Goal: Book appointment/travel/reservation

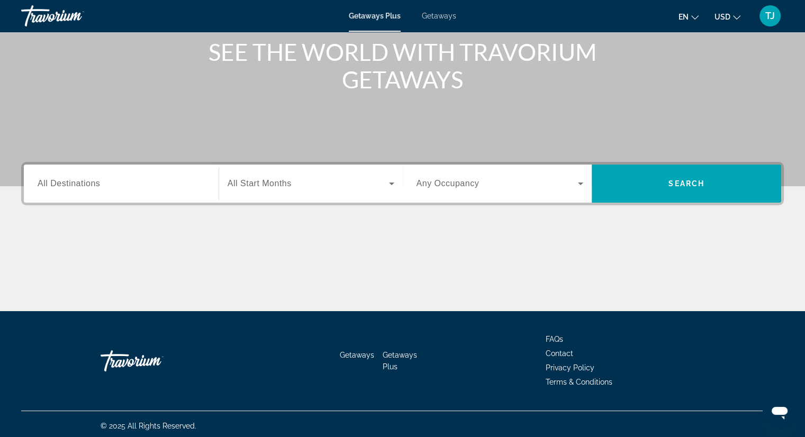
scroll to position [135, 0]
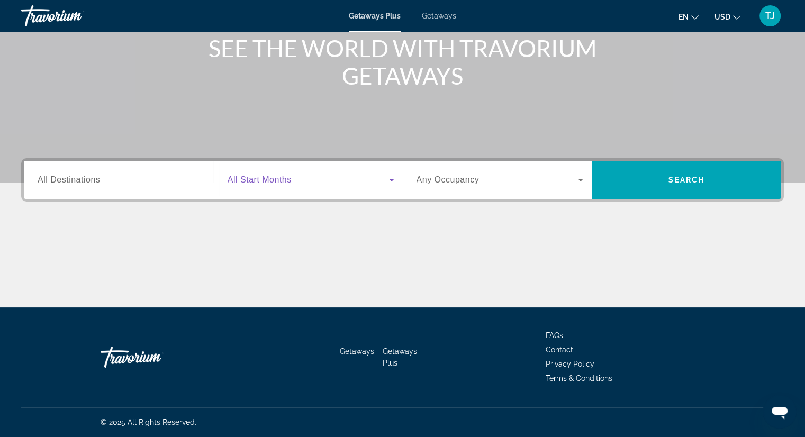
click at [394, 180] on icon "Search widget" at bounding box center [391, 180] width 13 height 13
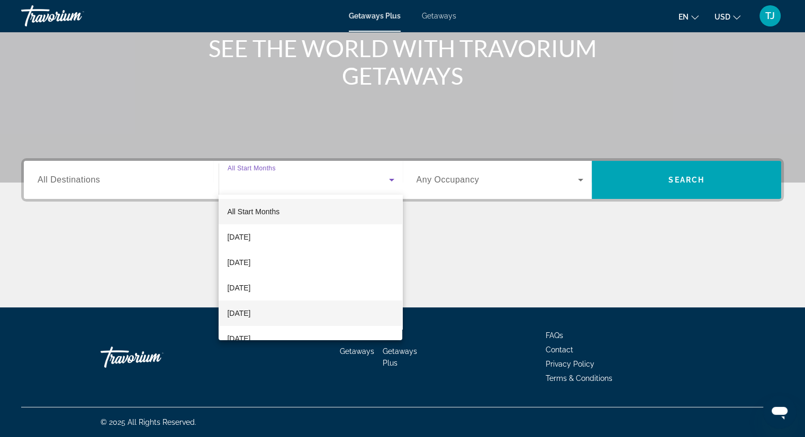
scroll to position [53, 0]
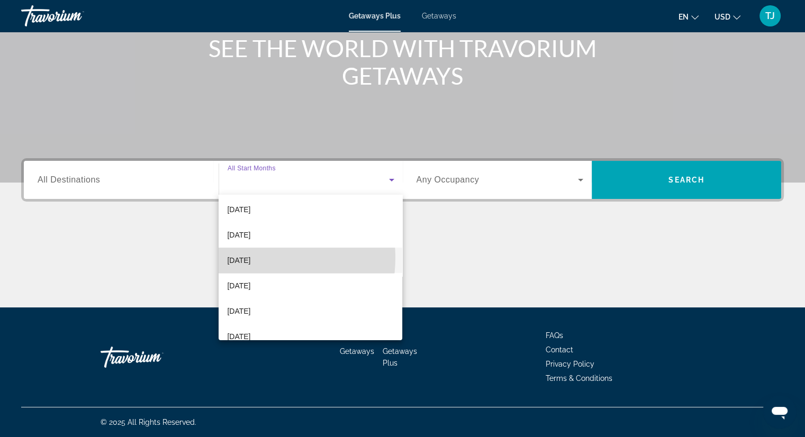
click at [250, 257] on span "December 2025" at bounding box center [238, 260] width 23 height 13
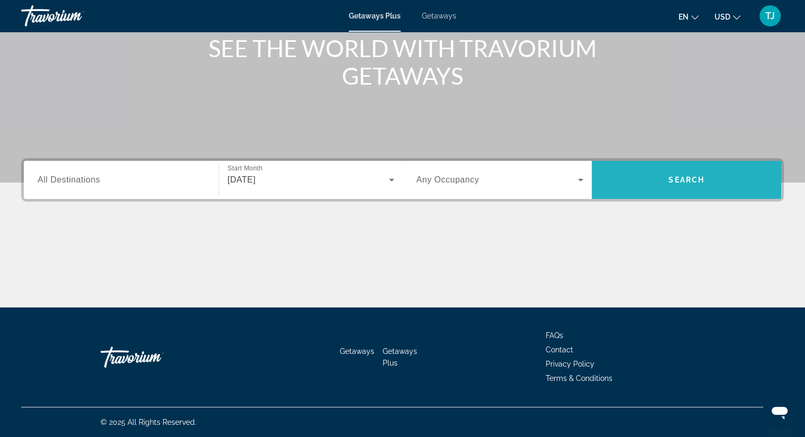
click at [691, 178] on span "Search" at bounding box center [686, 180] width 36 height 8
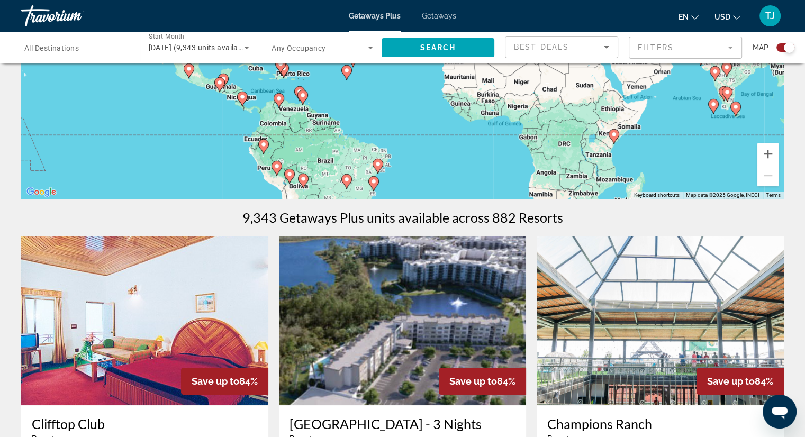
scroll to position [212, 0]
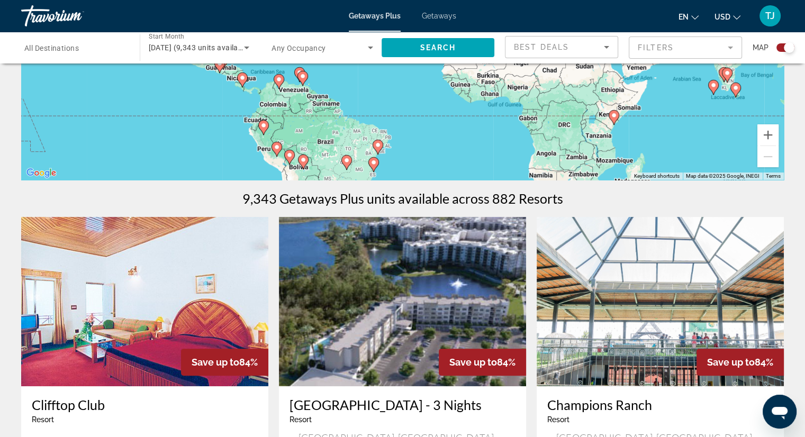
click at [371, 163] on image "Main content" at bounding box center [373, 162] width 6 height 6
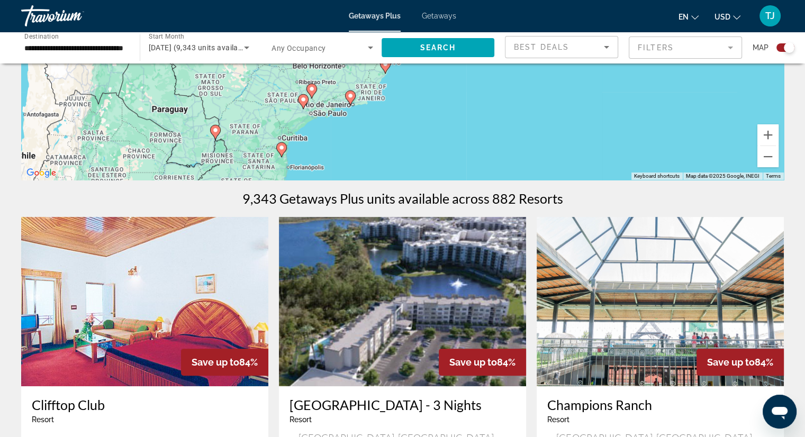
click at [348, 96] on image "Main content" at bounding box center [350, 96] width 6 height 6
type input "**********"
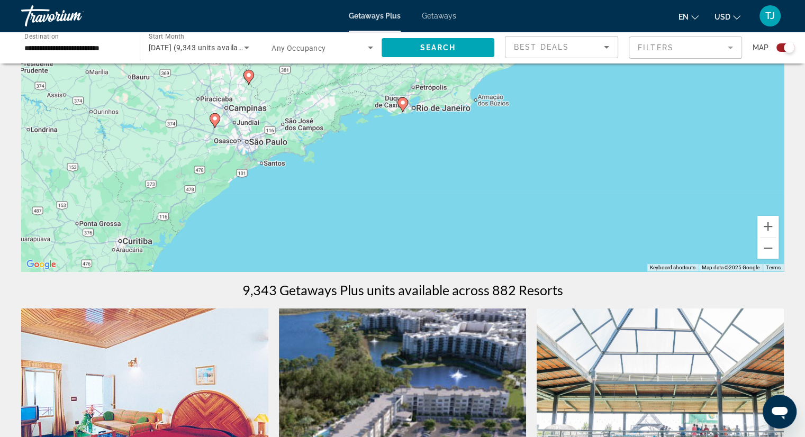
scroll to position [106, 0]
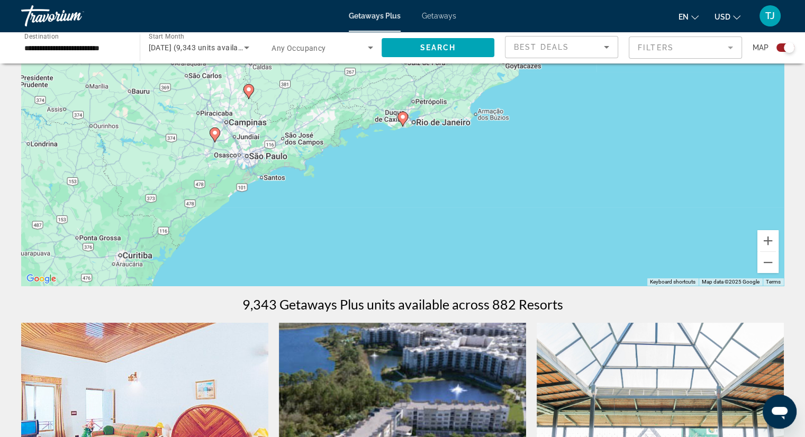
click at [404, 116] on image "Main content" at bounding box center [402, 117] width 6 height 6
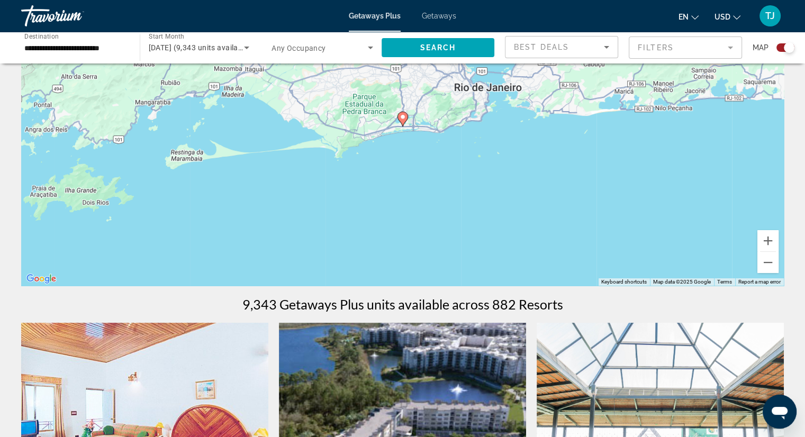
click at [403, 117] on image "Main content" at bounding box center [402, 117] width 6 height 6
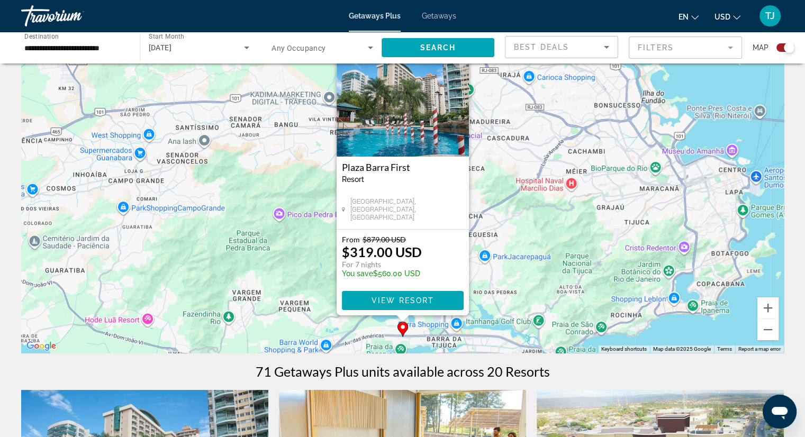
scroll to position [0, 0]
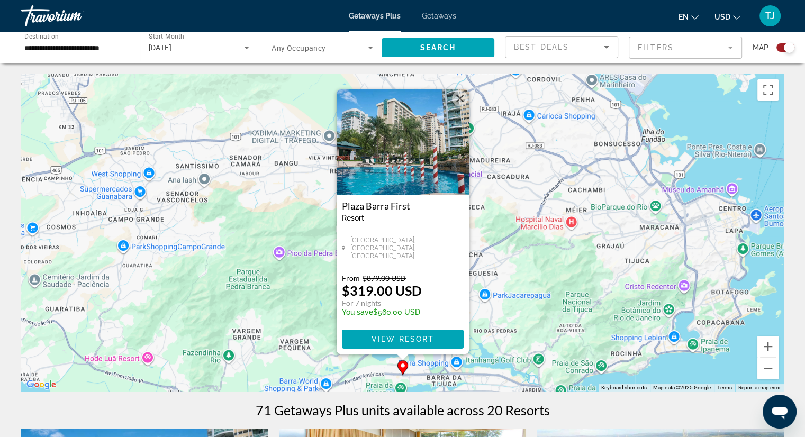
click at [183, 223] on div "To activate drag with keyboard, press Alt + Enter. Once in keyboard drag state,…" at bounding box center [402, 232] width 762 height 317
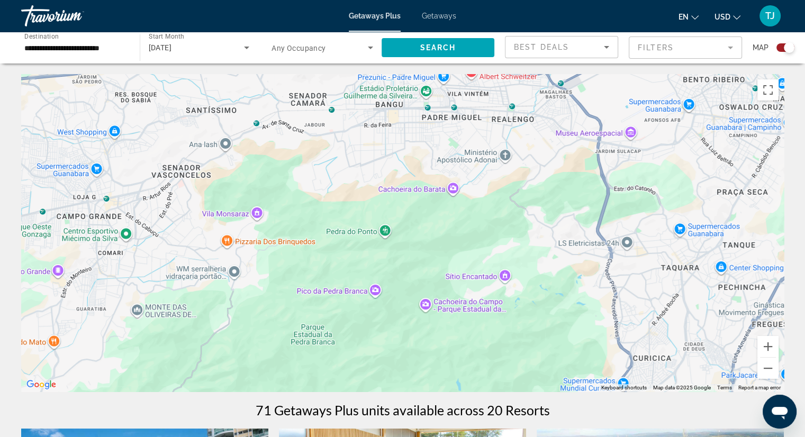
click at [286, 234] on div "Main content" at bounding box center [402, 232] width 762 height 317
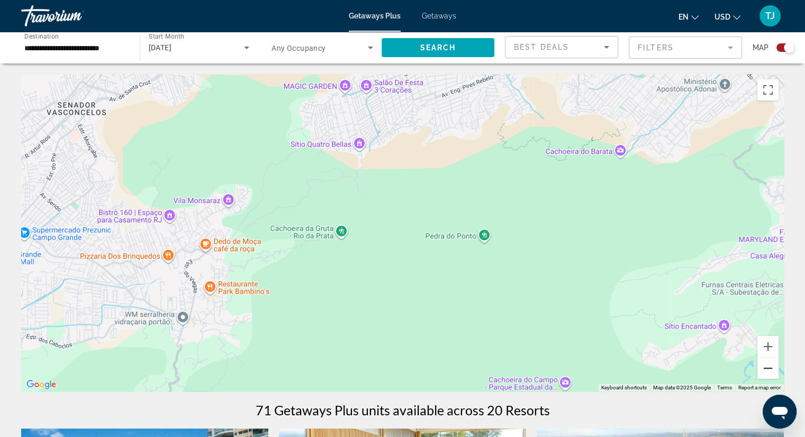
click at [766, 368] on button "Zoom out" at bounding box center [767, 368] width 21 height 21
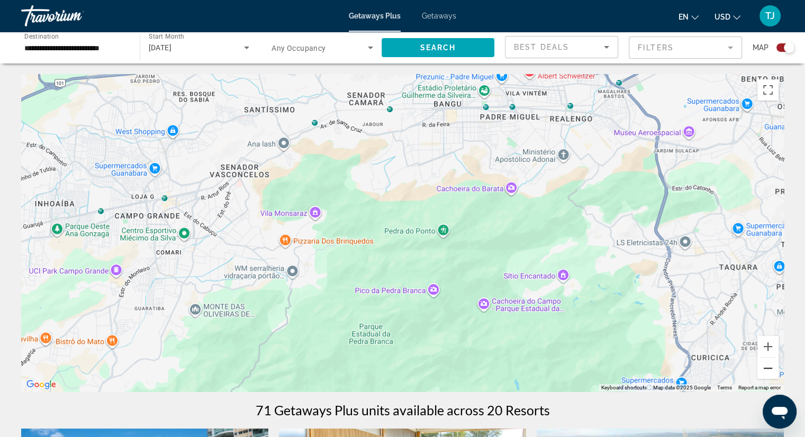
click at [766, 368] on button "Zoom out" at bounding box center [767, 368] width 21 height 21
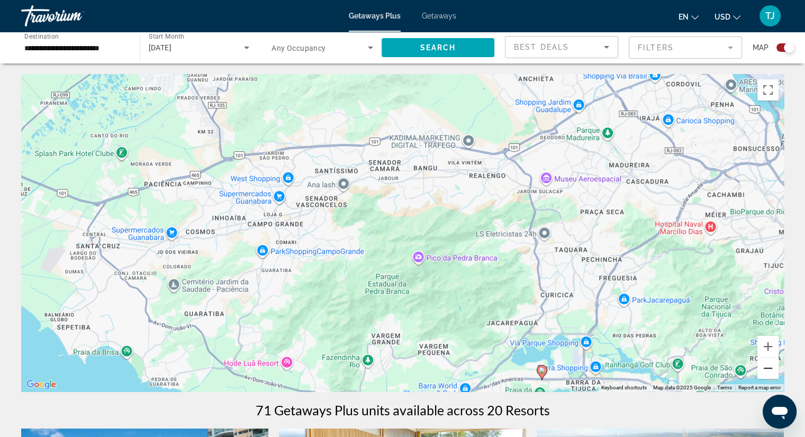
click at [766, 368] on button "Zoom out" at bounding box center [767, 368] width 21 height 21
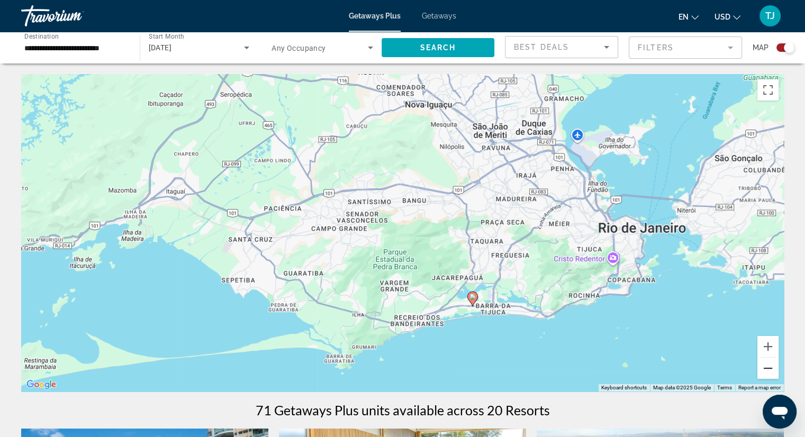
click at [766, 368] on button "Zoom out" at bounding box center [767, 368] width 21 height 21
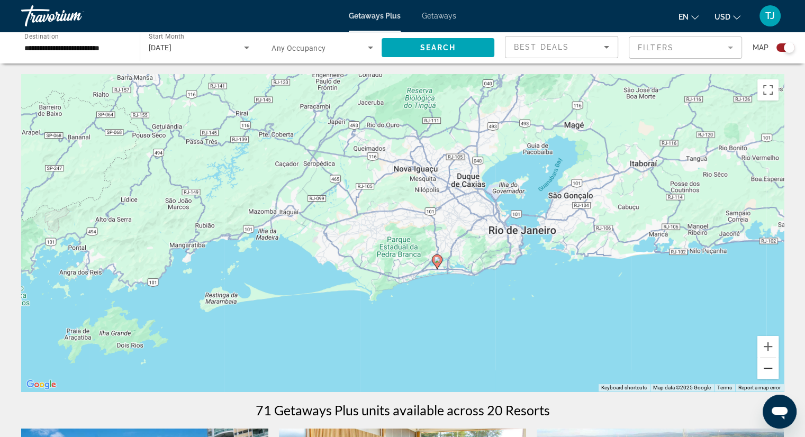
click at [766, 368] on button "Zoom out" at bounding box center [767, 368] width 21 height 21
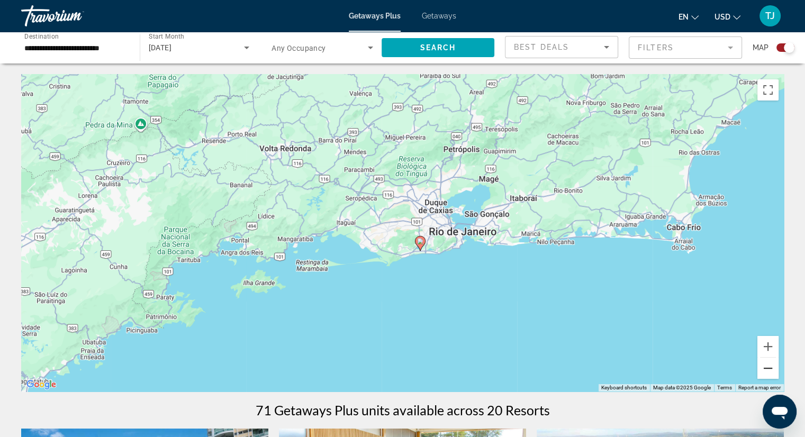
click at [766, 368] on button "Zoom out" at bounding box center [767, 368] width 21 height 21
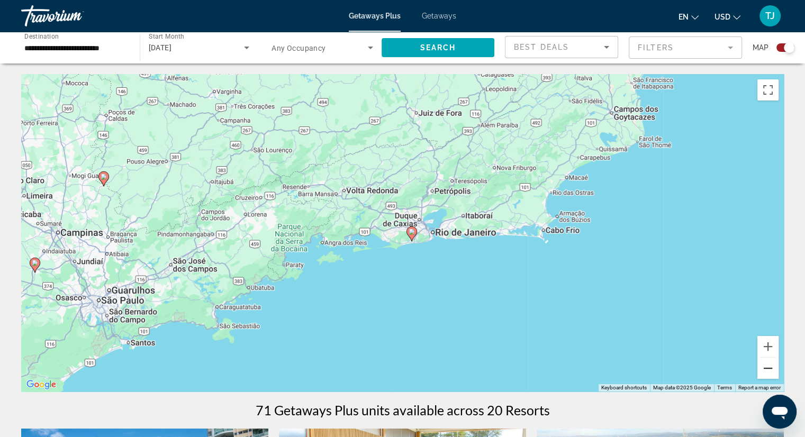
click at [766, 368] on button "Zoom out" at bounding box center [767, 368] width 21 height 21
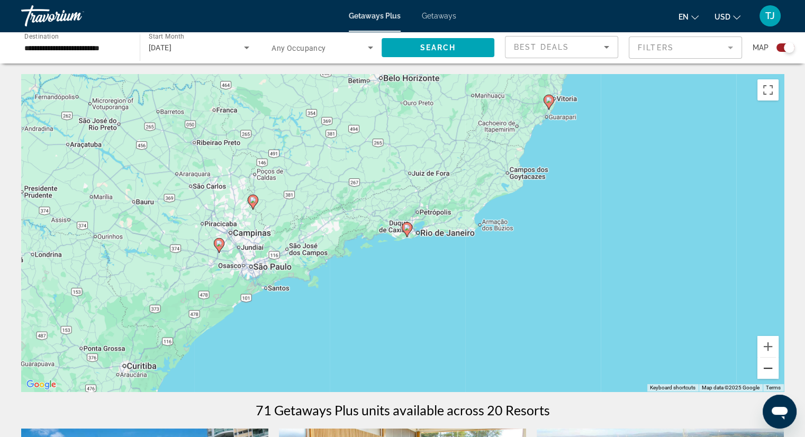
click at [766, 368] on button "Zoom out" at bounding box center [767, 368] width 21 height 21
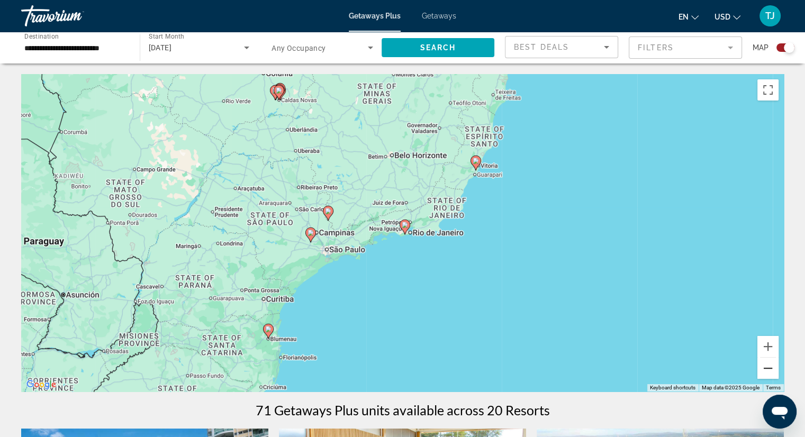
click at [760, 367] on button "Zoom out" at bounding box center [767, 368] width 21 height 21
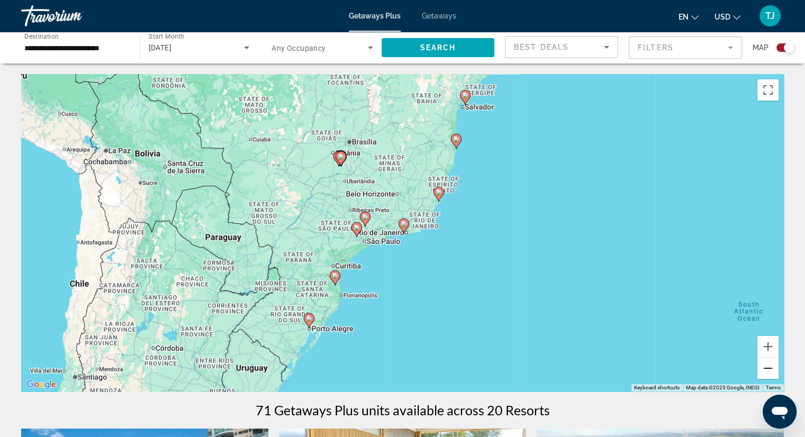
click at [766, 368] on button "Zoom out" at bounding box center [767, 368] width 21 height 21
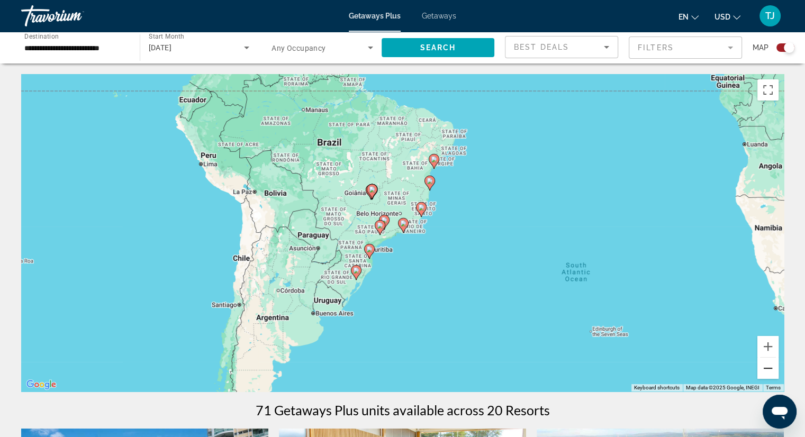
click at [773, 366] on button "Zoom out" at bounding box center [767, 368] width 21 height 21
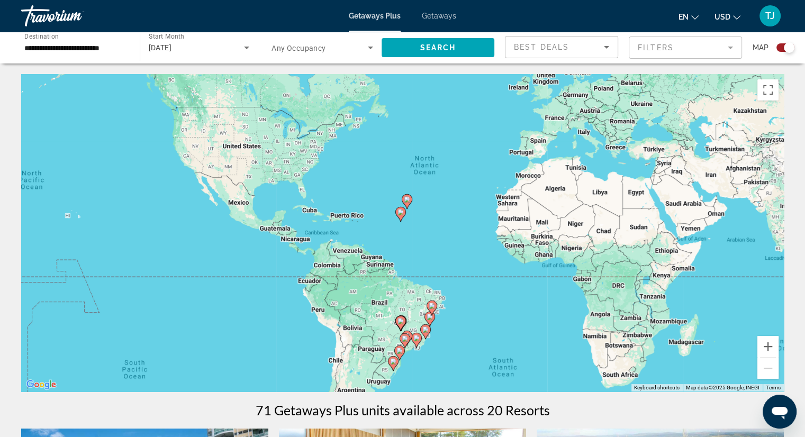
drag, startPoint x: 439, startPoint y: 160, endPoint x: 453, endPoint y: 279, distance: 120.4
click at [453, 279] on div "To activate drag with keyboard, press Alt + Enter. Once in keyboard drag state,…" at bounding box center [402, 232] width 762 height 317
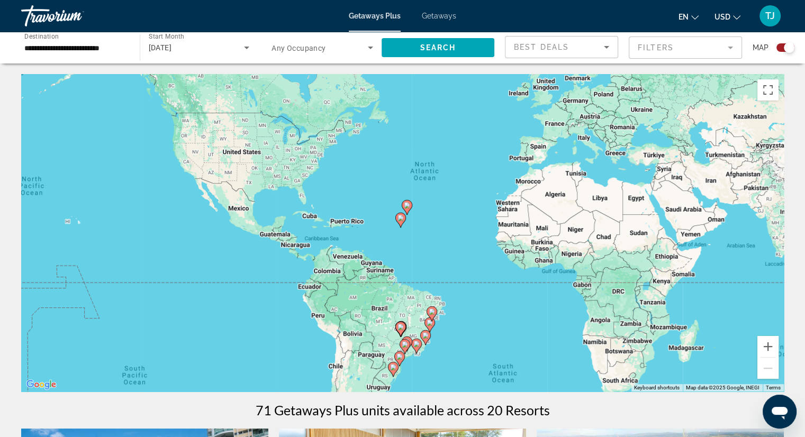
click at [400, 218] on image "Main content" at bounding box center [400, 218] width 6 height 6
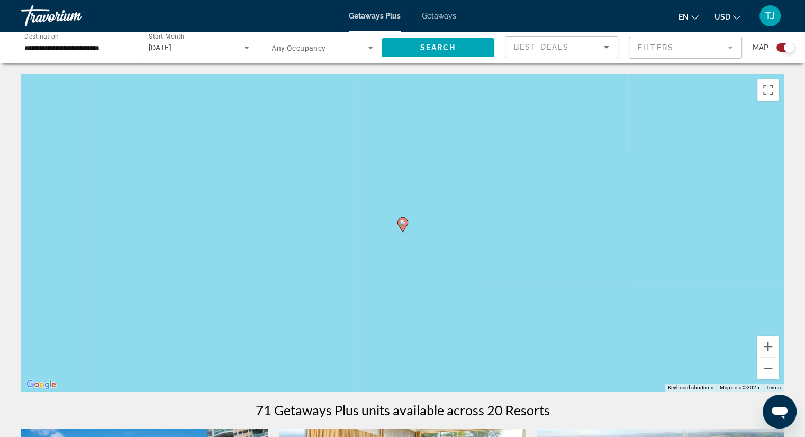
click at [401, 222] on image "Main content" at bounding box center [402, 223] width 6 height 6
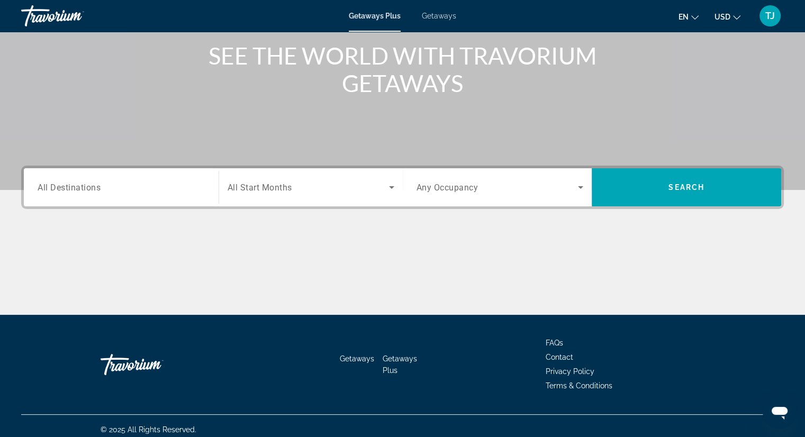
scroll to position [135, 0]
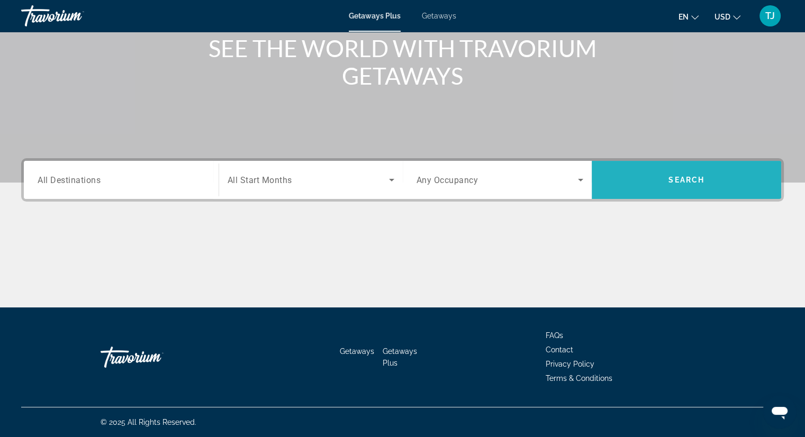
click at [685, 181] on span "Search" at bounding box center [686, 180] width 36 height 8
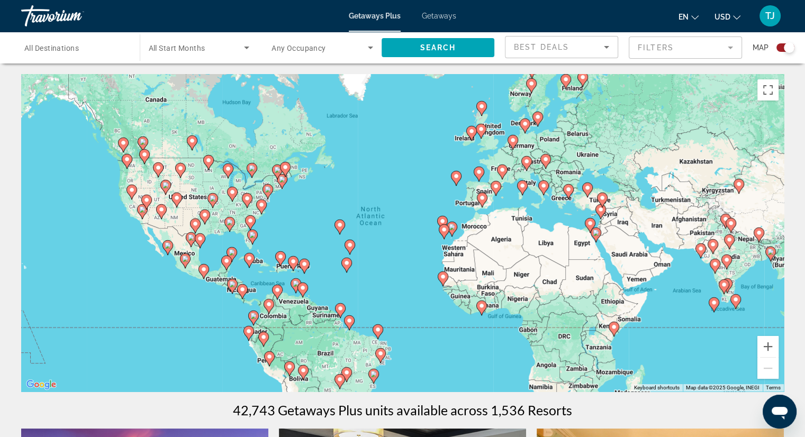
click at [253, 235] on image "Main content" at bounding box center [252, 235] width 6 height 6
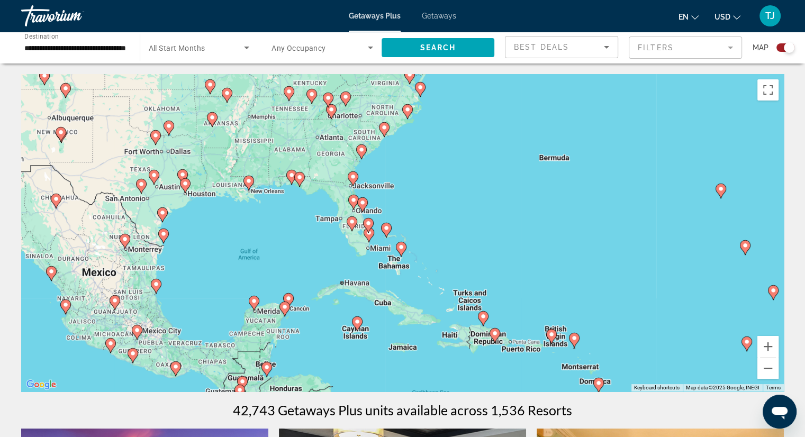
drag, startPoint x: 471, startPoint y: 248, endPoint x: 436, endPoint y: 259, distance: 36.6
click at [436, 259] on div "To navigate, press the arrow keys. To activate drag with keyboard, press Alt + …" at bounding box center [402, 232] width 762 height 317
click at [406, 108] on image "Main content" at bounding box center [407, 109] width 6 height 6
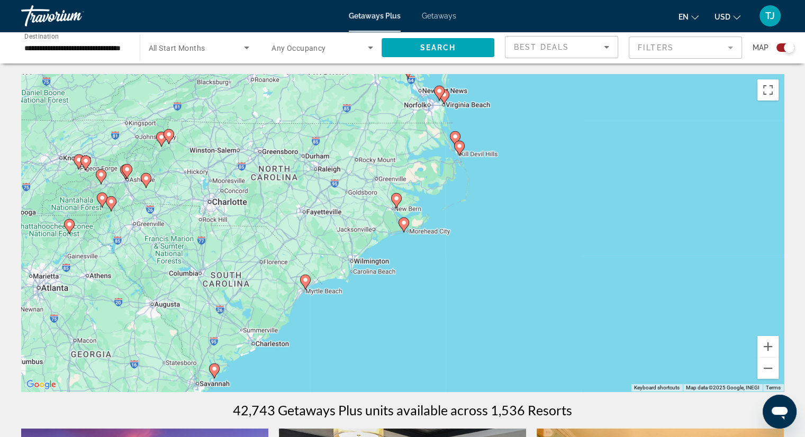
click at [402, 223] on image "Main content" at bounding box center [404, 223] width 6 height 6
type input "**********"
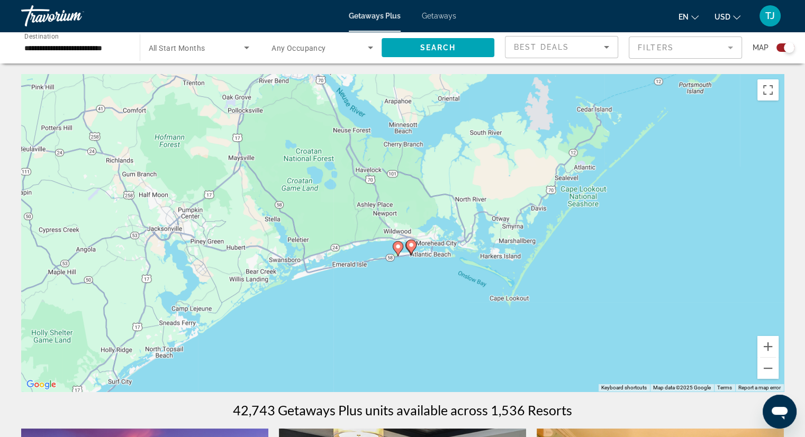
drag, startPoint x: 335, startPoint y: 201, endPoint x: 330, endPoint y: 226, distance: 26.1
click at [330, 226] on div "To navigate, press the arrow keys. To activate drag with keyboard, press Alt + …" at bounding box center [402, 232] width 762 height 317
click at [410, 245] on image "Main content" at bounding box center [411, 245] width 6 height 6
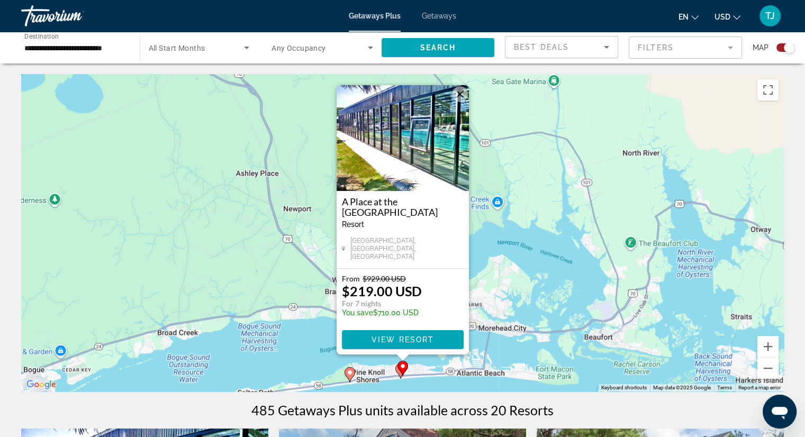
click at [351, 375] on image "Main content" at bounding box center [350, 372] width 6 height 6
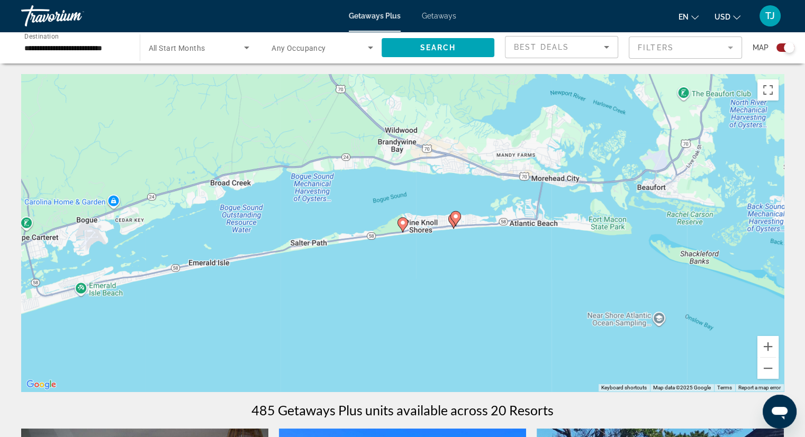
click at [404, 223] on image "Main content" at bounding box center [402, 223] width 6 height 6
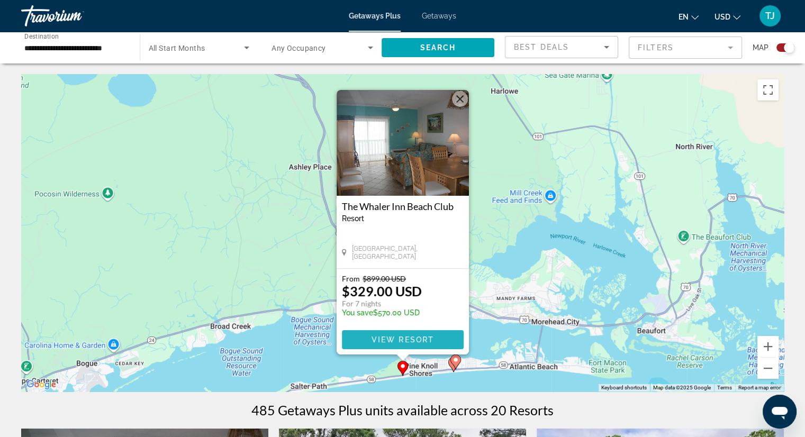
click at [393, 340] on span "View Resort" at bounding box center [402, 339] width 62 height 8
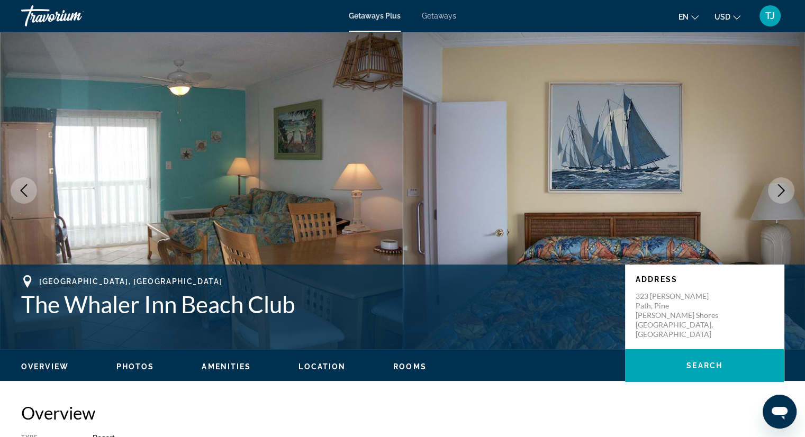
click at [784, 188] on icon "Next image" at bounding box center [781, 190] width 13 height 13
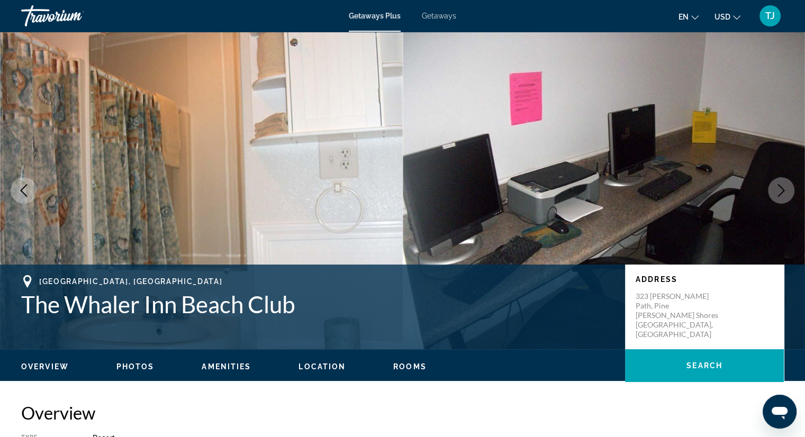
click at [784, 188] on icon "Next image" at bounding box center [781, 190] width 13 height 13
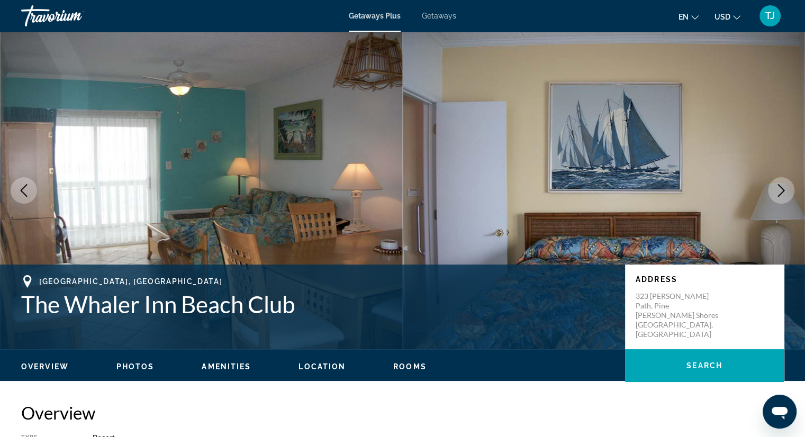
click at [784, 188] on icon "Next image" at bounding box center [781, 190] width 13 height 13
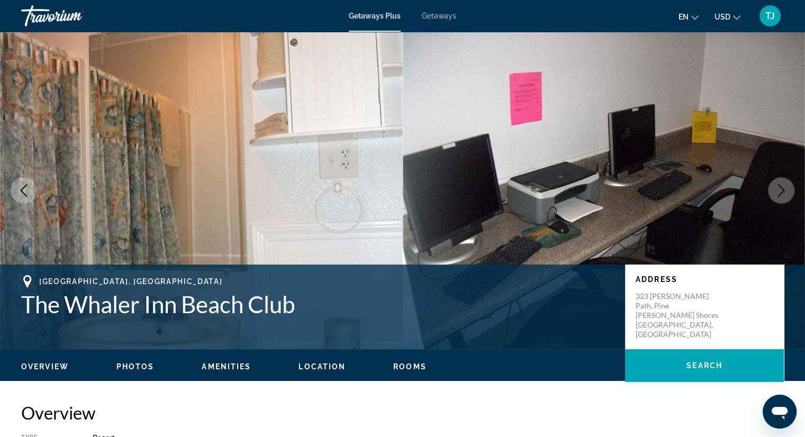
click at [784, 189] on icon "Next image" at bounding box center [781, 190] width 13 height 13
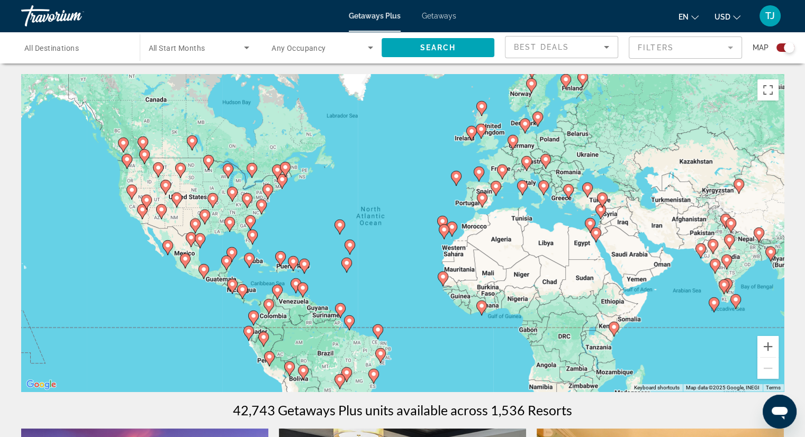
click at [268, 303] on image "Main content" at bounding box center [269, 304] width 6 height 6
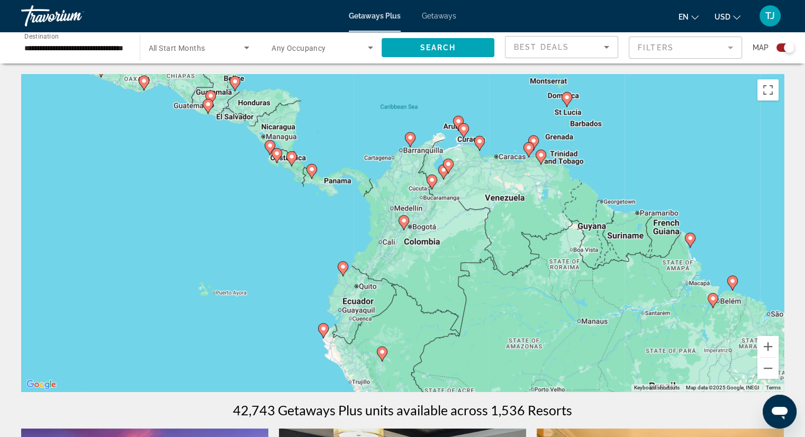
click at [401, 223] on image "Main content" at bounding box center [404, 220] width 6 height 6
type input "**********"
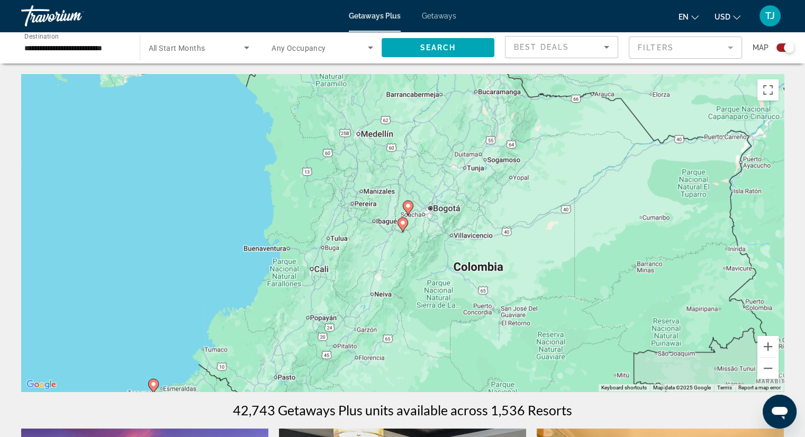
click at [402, 225] on image "Main content" at bounding box center [402, 223] width 6 height 6
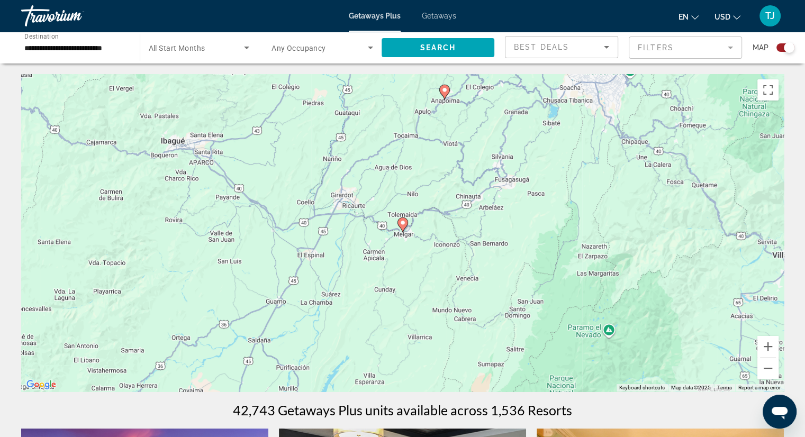
click at [401, 224] on image "Main content" at bounding box center [402, 223] width 6 height 6
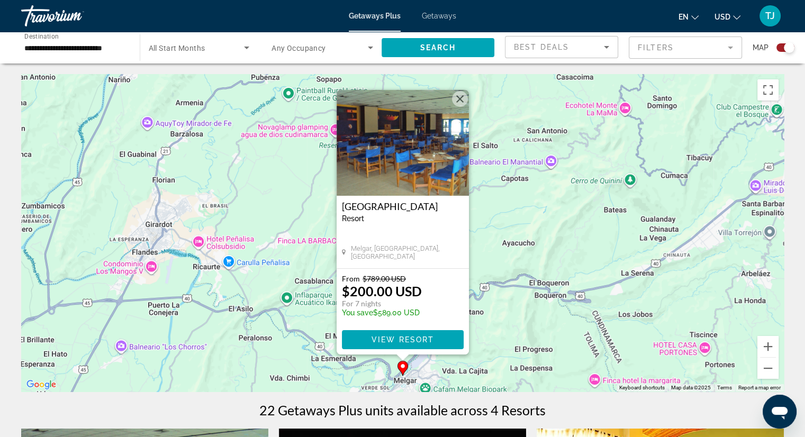
click at [456, 95] on button "Close" at bounding box center [460, 99] width 16 height 16
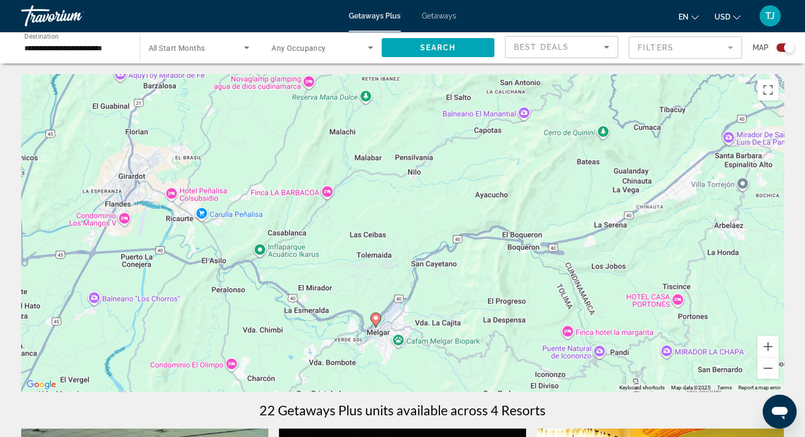
drag, startPoint x: 398, startPoint y: 262, endPoint x: 365, endPoint y: 214, distance: 58.1
click at [365, 214] on div "To activate drag with keyboard, press Alt + Enter. Once in keyboard drag state,…" at bounding box center [402, 232] width 762 height 317
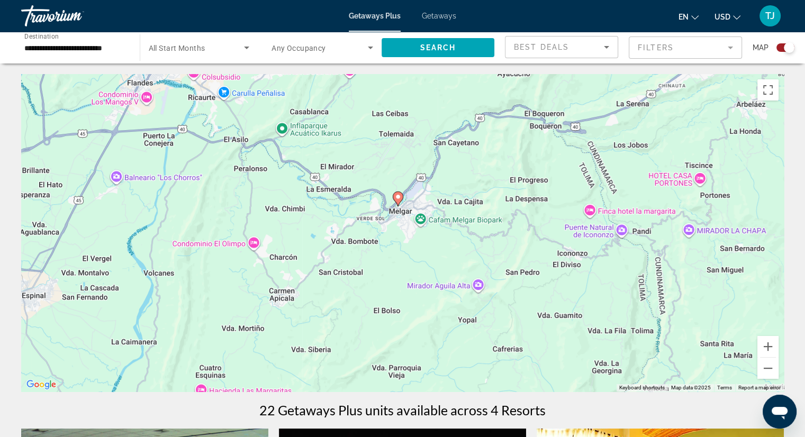
drag, startPoint x: 351, startPoint y: 297, endPoint x: 371, endPoint y: 175, distance: 124.5
click at [373, 174] on div "To activate drag with keyboard, press Alt + Enter. Once in keyboard drag state,…" at bounding box center [402, 232] width 762 height 317
click at [366, 172] on div "To activate drag with keyboard, press Alt + Enter. Once in keyboard drag state,…" at bounding box center [402, 232] width 762 height 317
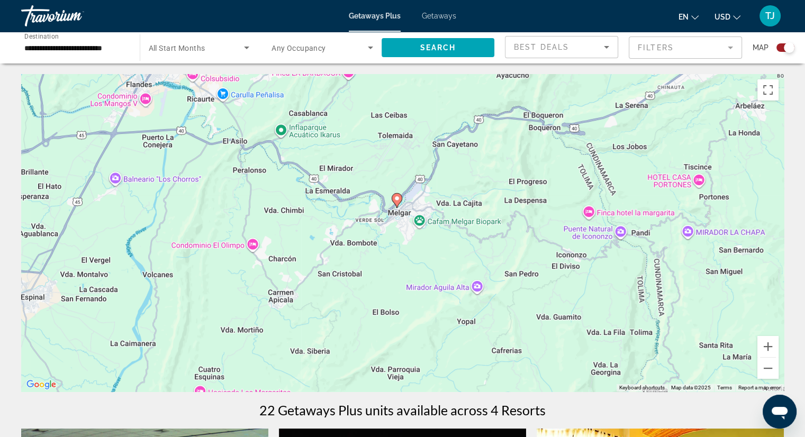
click at [366, 174] on div "To activate drag with keyboard, press Alt + Enter. Once in keyboard drag state,…" at bounding box center [402, 232] width 762 height 317
click at [392, 169] on div "To activate drag with keyboard, press Alt + Enter. Once in keyboard drag state,…" at bounding box center [402, 232] width 762 height 317
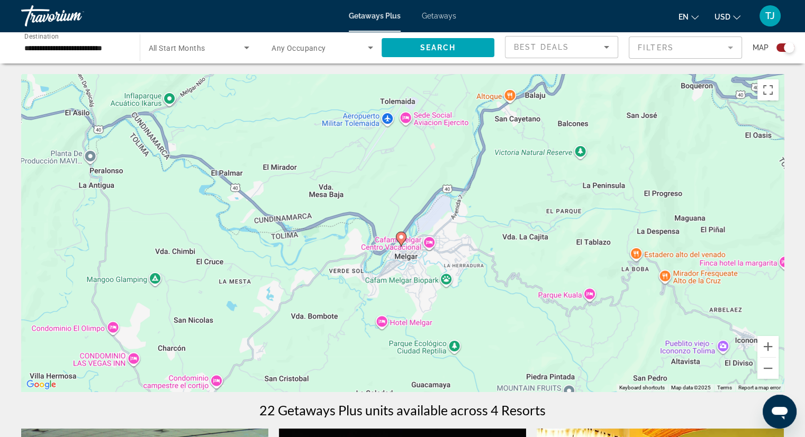
click at [392, 169] on div "To activate drag with keyboard, press Alt + Enter. Once in keyboard drag state,…" at bounding box center [402, 232] width 762 height 317
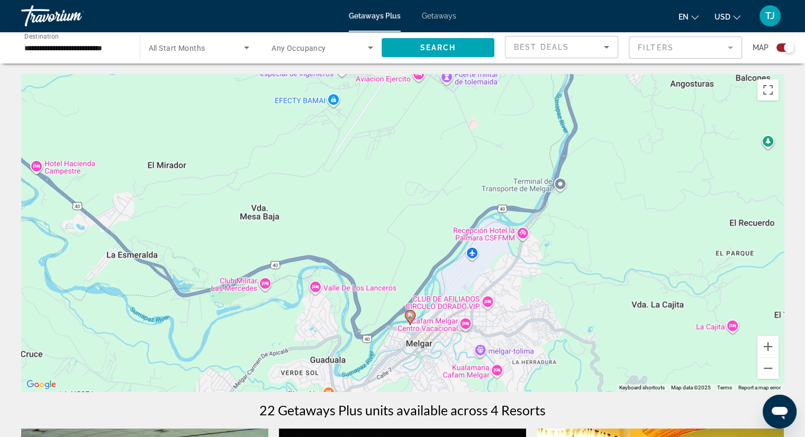
click at [390, 187] on div "To activate drag with keyboard, press Alt + Enter. Once in keyboard drag state,…" at bounding box center [402, 232] width 762 height 317
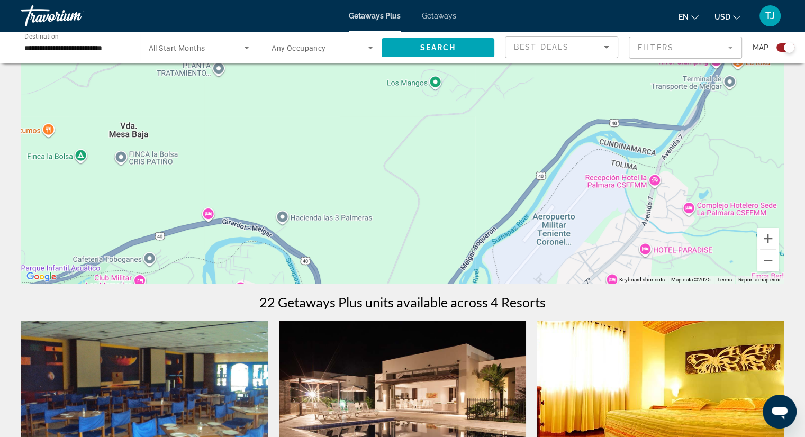
scroll to position [159, 0]
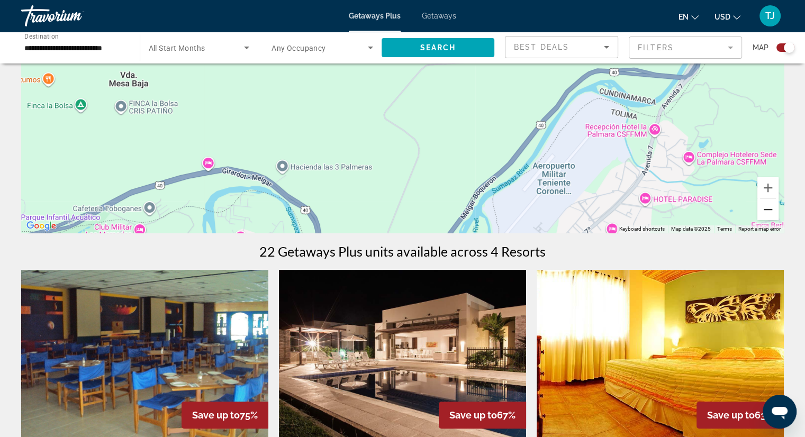
click at [768, 208] on button "Zoom out" at bounding box center [767, 209] width 21 height 21
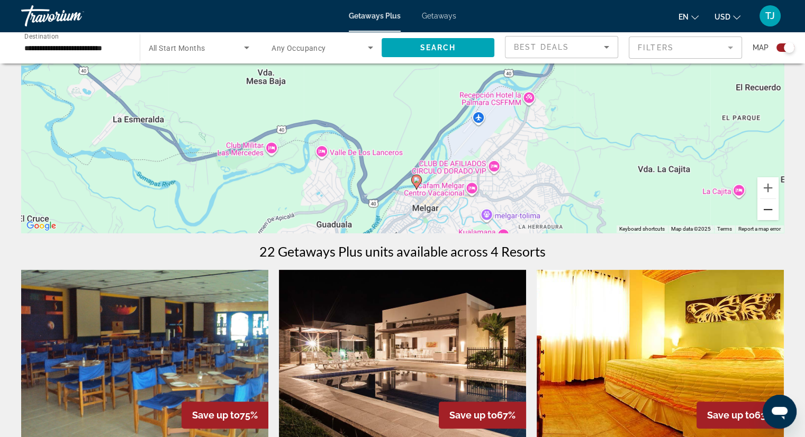
click at [768, 208] on button "Zoom out" at bounding box center [767, 209] width 21 height 21
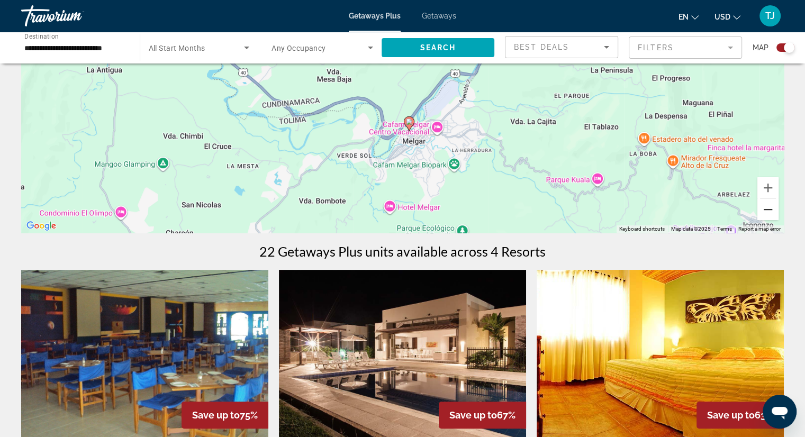
click at [768, 208] on button "Zoom out" at bounding box center [767, 209] width 21 height 21
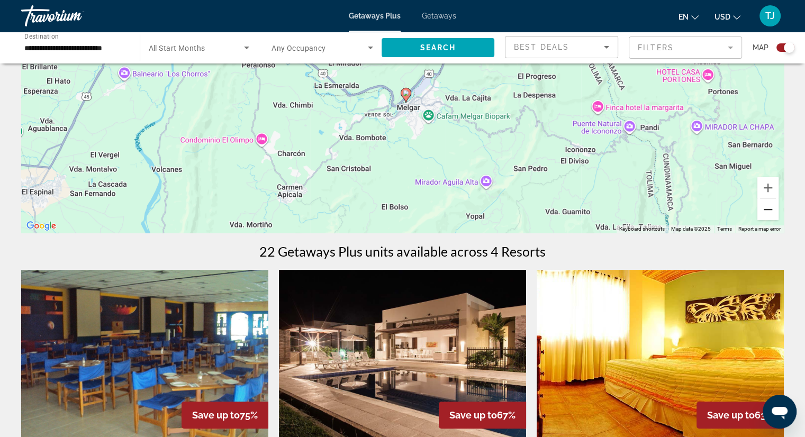
click at [768, 208] on button "Zoom out" at bounding box center [767, 209] width 21 height 21
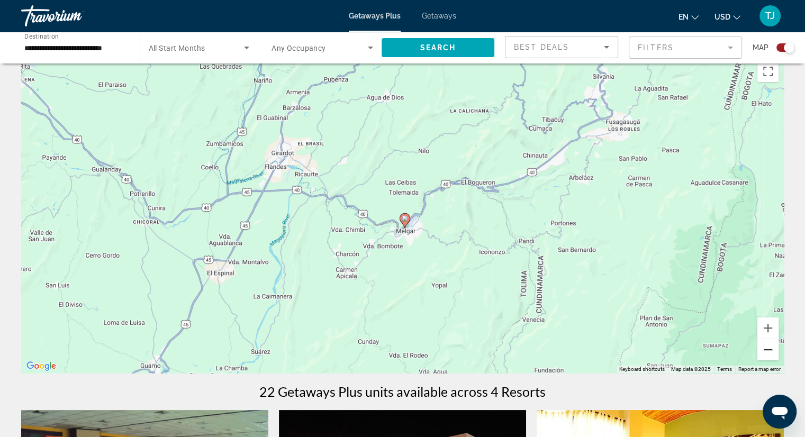
scroll to position [0, 0]
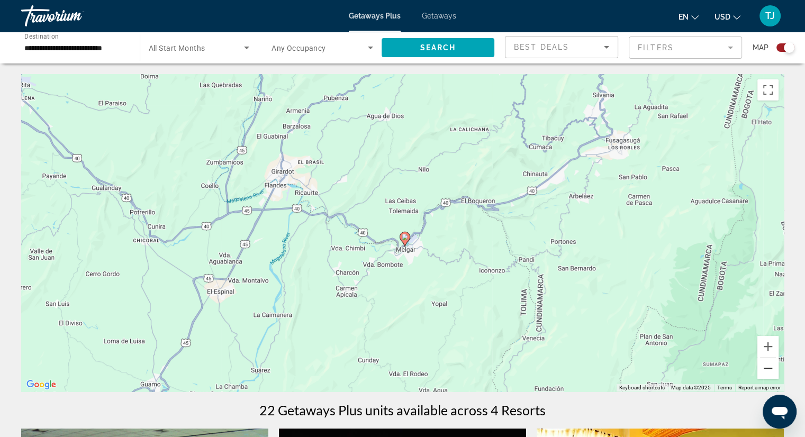
click at [762, 371] on button "Zoom out" at bounding box center [767, 368] width 21 height 21
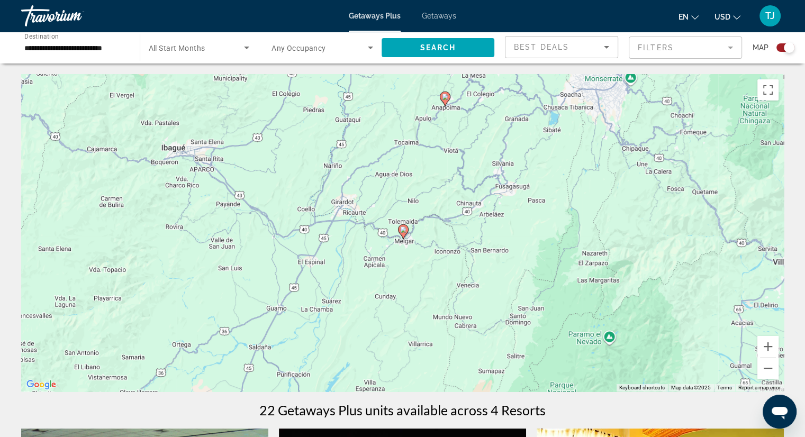
click at [443, 97] on image "Main content" at bounding box center [445, 97] width 6 height 6
click at [443, 97] on div "To activate drag with keyboard, press Alt + Enter. Once in keyboard drag state,…" at bounding box center [402, 232] width 762 height 317
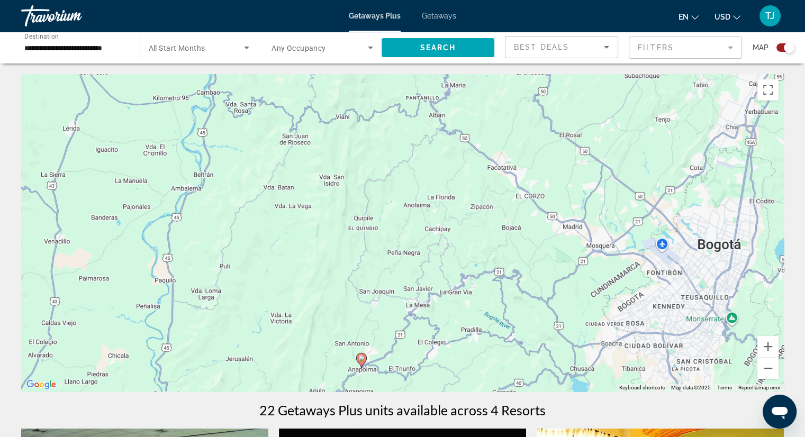
click at [450, 189] on div "To activate drag with keyboard, press Alt + Enter. Once in keyboard drag state,…" at bounding box center [402, 232] width 762 height 317
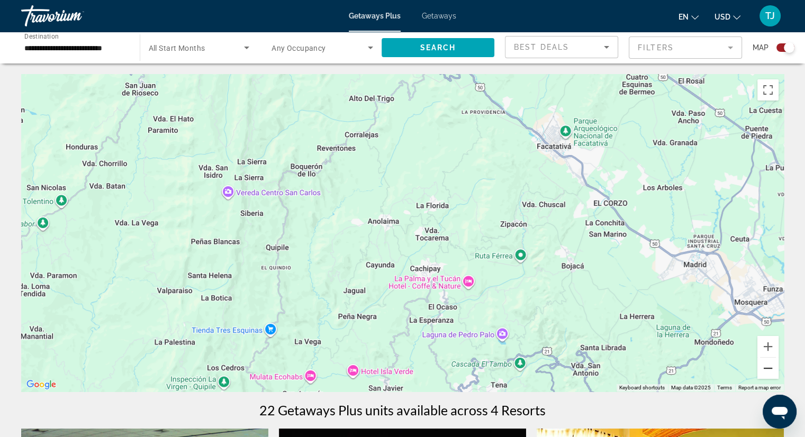
click at [769, 369] on button "Zoom out" at bounding box center [767, 368] width 21 height 21
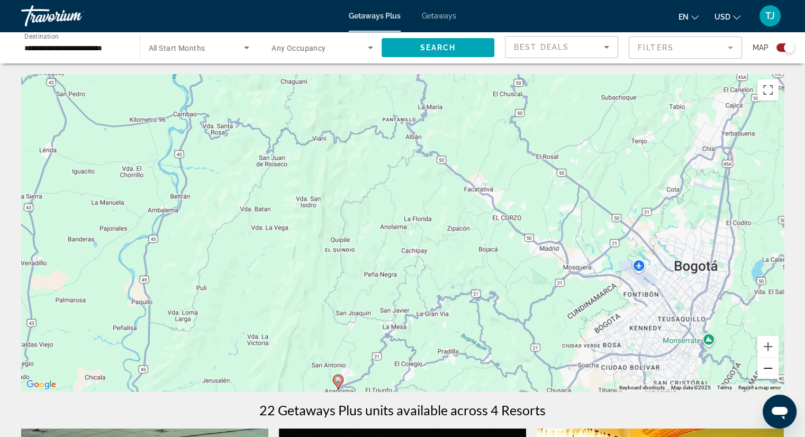
click at [769, 369] on button "Zoom out" at bounding box center [767, 368] width 21 height 21
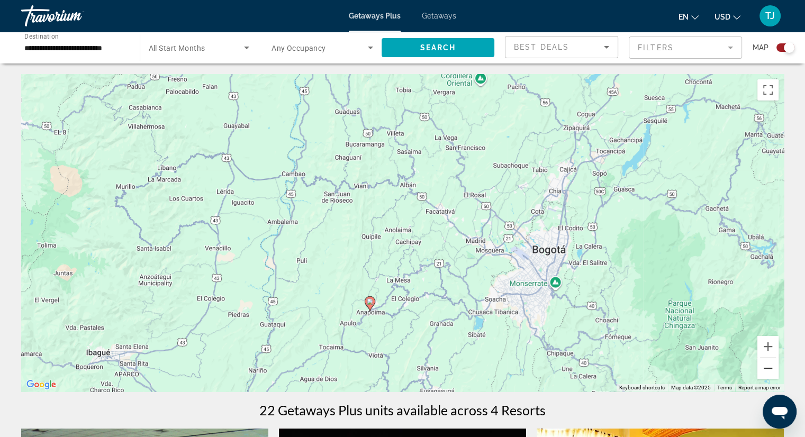
click at [769, 369] on button "Zoom out" at bounding box center [767, 368] width 21 height 21
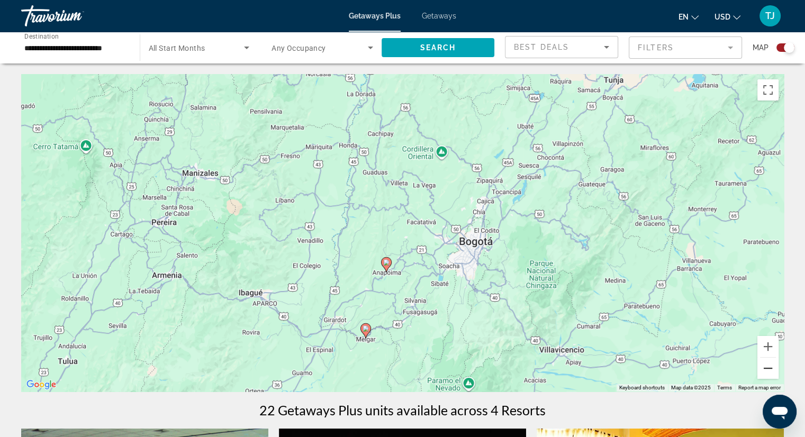
click at [769, 369] on button "Zoom out" at bounding box center [767, 368] width 21 height 21
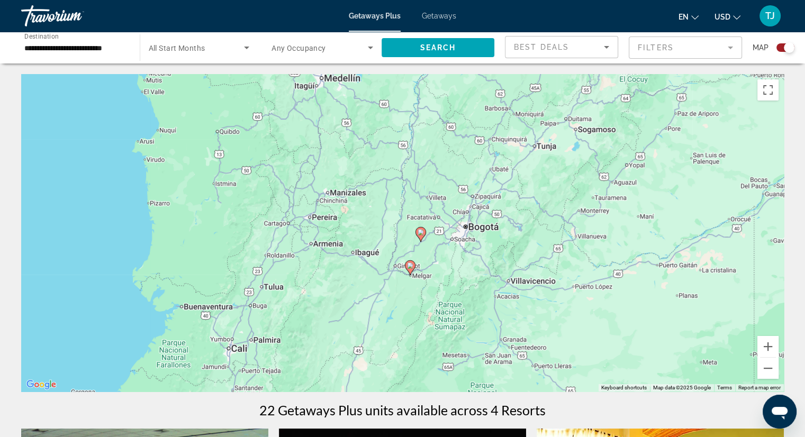
drag, startPoint x: 317, startPoint y: 123, endPoint x: 343, endPoint y: 115, distance: 26.8
click at [343, 115] on div "To activate drag with keyboard, press Alt + Enter. Once in keyboard drag state,…" at bounding box center [402, 232] width 762 height 317
click at [765, 371] on button "Zoom out" at bounding box center [767, 368] width 21 height 21
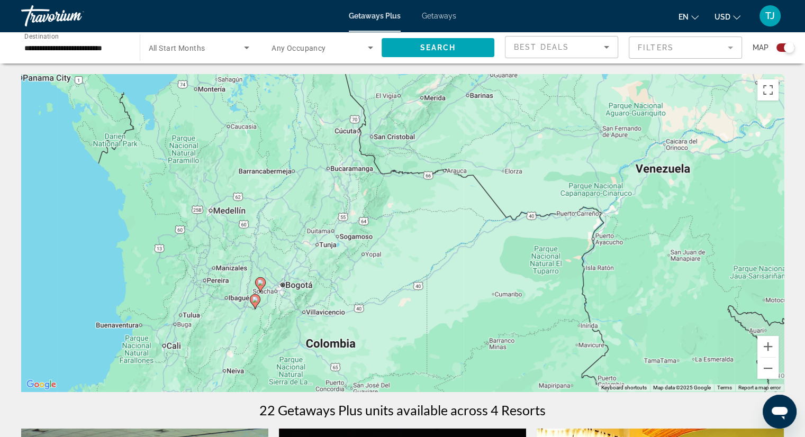
drag, startPoint x: 393, startPoint y: 200, endPoint x: 242, endPoint y: 256, distance: 160.2
click at [242, 256] on div "To activate drag with keyboard, press Alt + Enter. Once in keyboard drag state,…" at bounding box center [402, 232] width 762 height 317
click at [768, 369] on button "Zoom out" at bounding box center [767, 368] width 21 height 21
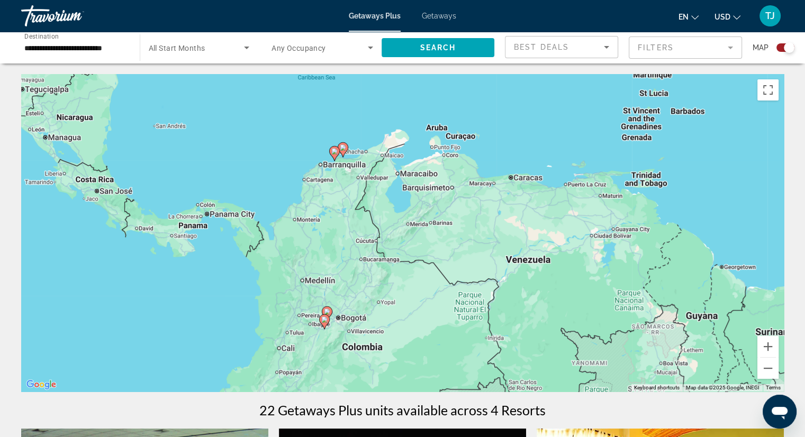
drag, startPoint x: 320, startPoint y: 137, endPoint x: 315, endPoint y: 197, distance: 61.0
click at [315, 197] on div "To activate drag with keyboard, press Alt + Enter. Once in keyboard drag state,…" at bounding box center [402, 232] width 762 height 317
click at [764, 369] on button "Zoom out" at bounding box center [767, 368] width 21 height 21
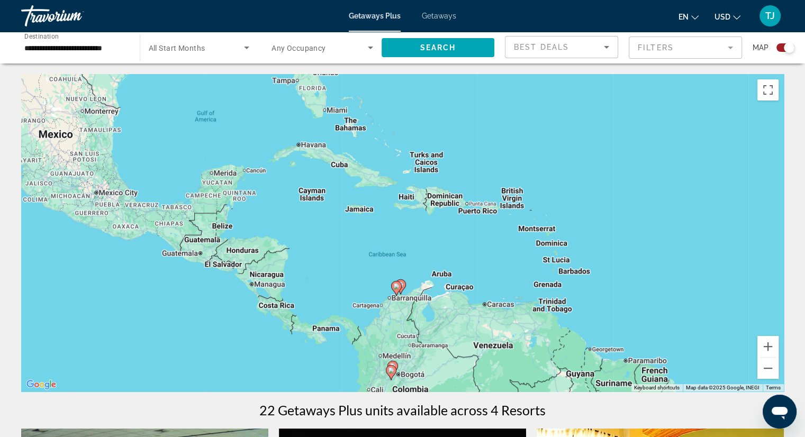
drag, startPoint x: 573, startPoint y: 143, endPoint x: 601, endPoint y: 244, distance: 104.4
click at [601, 244] on div "To activate drag with keyboard, press Alt + Enter. Once in keyboard drag state,…" at bounding box center [402, 232] width 762 height 317
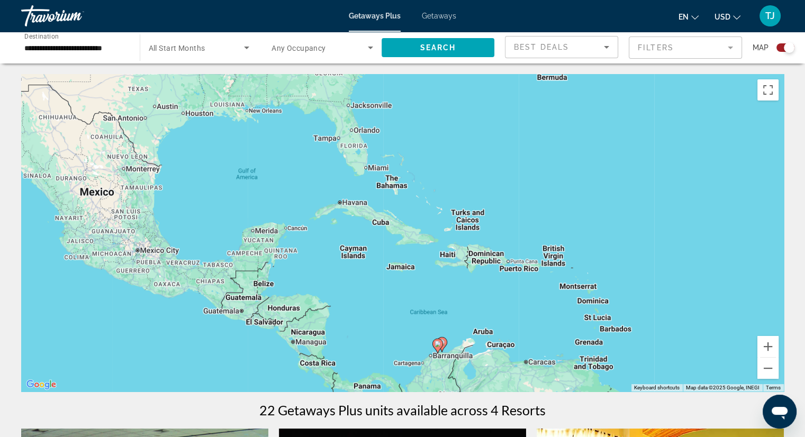
drag, startPoint x: 426, startPoint y: 164, endPoint x: 468, endPoint y: 223, distance: 71.8
click at [468, 223] on div "To activate drag with keyboard, press Alt + Enter. Once in keyboard drag state,…" at bounding box center [402, 232] width 762 height 317
click at [271, 282] on div "To activate drag with keyboard, press Alt + Enter. Once in keyboard drag state,…" at bounding box center [402, 232] width 762 height 317
click at [766, 346] on button "Zoom in" at bounding box center [767, 346] width 21 height 21
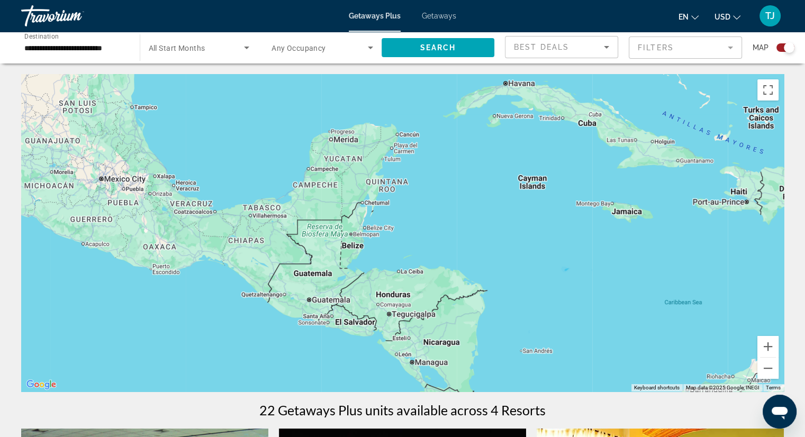
drag, startPoint x: 197, startPoint y: 314, endPoint x: 428, endPoint y: 225, distance: 247.9
click at [428, 225] on div "Main content" at bounding box center [402, 232] width 762 height 317
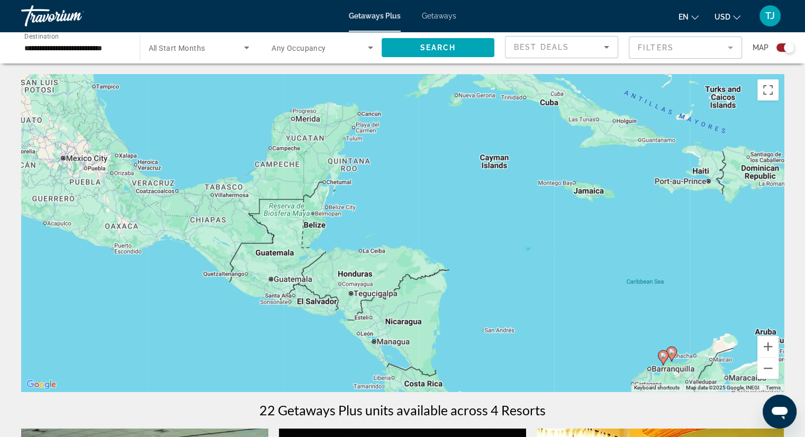
drag, startPoint x: 410, startPoint y: 239, endPoint x: 370, endPoint y: 219, distance: 44.3
click at [370, 219] on div "To activate drag with keyboard, press Alt + Enter. Once in keyboard drag state,…" at bounding box center [402, 232] width 762 height 317
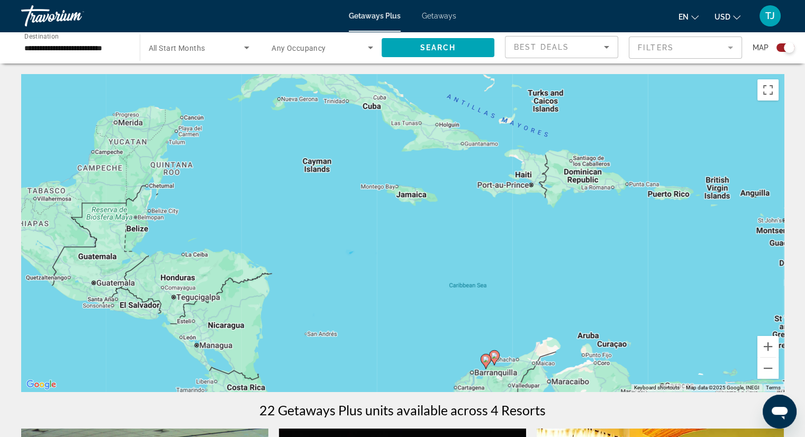
drag, startPoint x: 659, startPoint y: 261, endPoint x: 480, endPoint y: 267, distance: 179.0
click at [480, 267] on div "To activate drag with keyboard, press Alt + Enter. Once in keyboard drag state,…" at bounding box center [402, 232] width 762 height 317
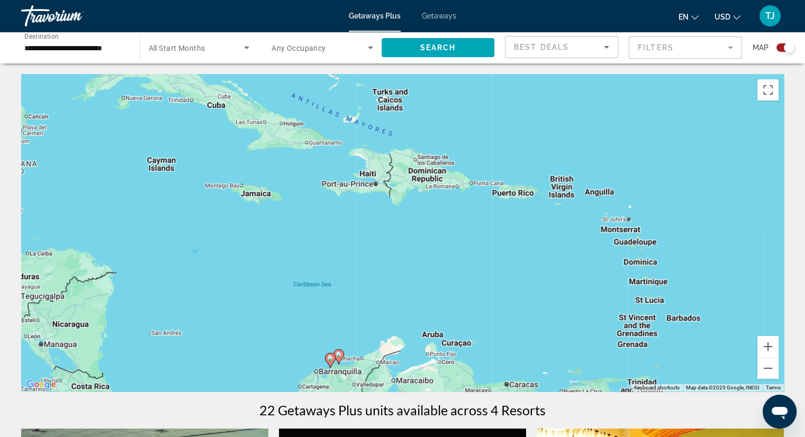
drag, startPoint x: 613, startPoint y: 247, endPoint x: 458, endPoint y: 246, distance: 155.0
click at [458, 246] on div "To activate drag with keyboard, press Alt + Enter. Once in keyboard drag state,…" at bounding box center [402, 232] width 762 height 317
click at [763, 370] on button "Zoom out" at bounding box center [767, 368] width 21 height 21
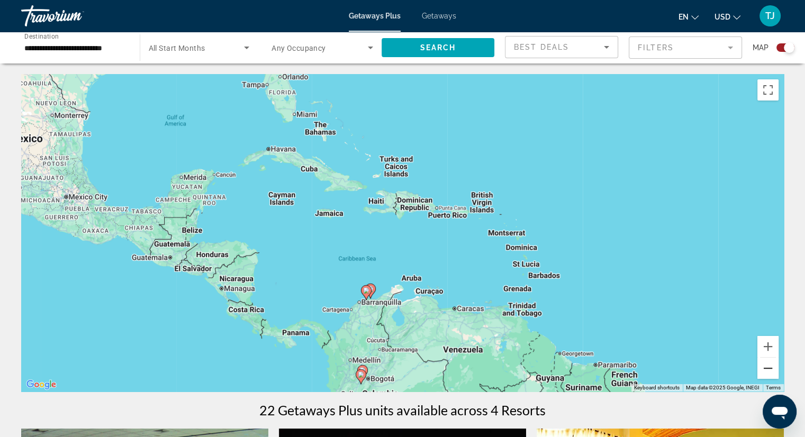
click at [763, 370] on button "Zoom out" at bounding box center [767, 368] width 21 height 21
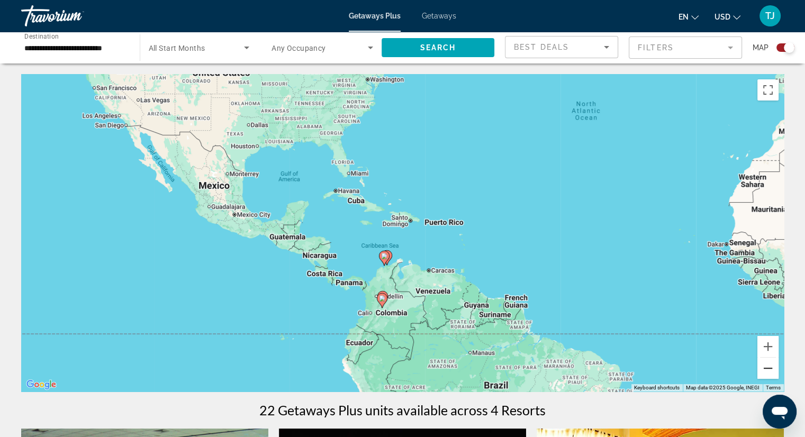
click at [769, 370] on button "Zoom out" at bounding box center [767, 368] width 21 height 21
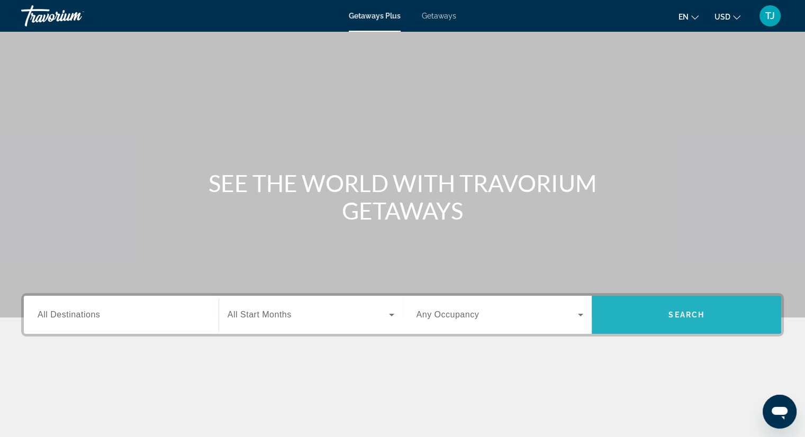
click at [666, 312] on span "Search widget" at bounding box center [686, 314] width 189 height 25
